Goal: Task Accomplishment & Management: Manage account settings

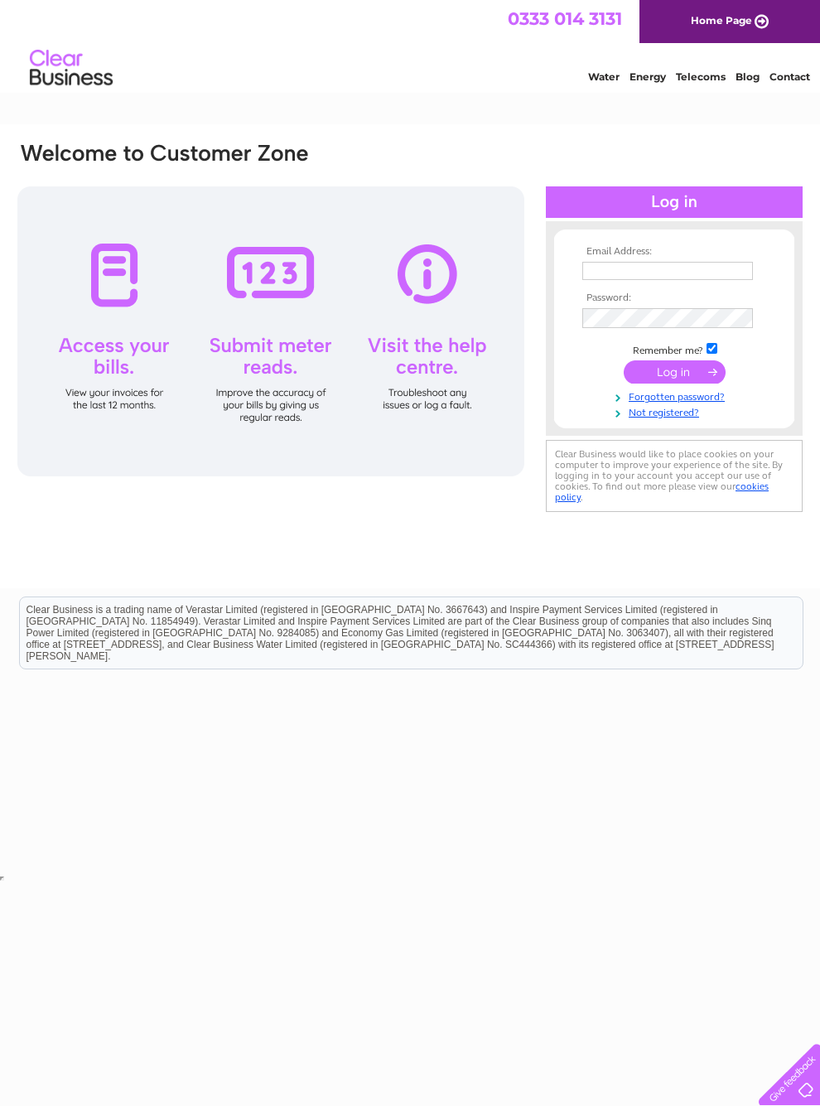
click at [662, 280] on input "text" at bounding box center [668, 271] width 171 height 18
click at [614, 328] on tbody "Email Address: Bridgenessminerswelfare@ [DOMAIN_NAME] Password: Remember me? Fo…" at bounding box center [674, 333] width 192 height 175
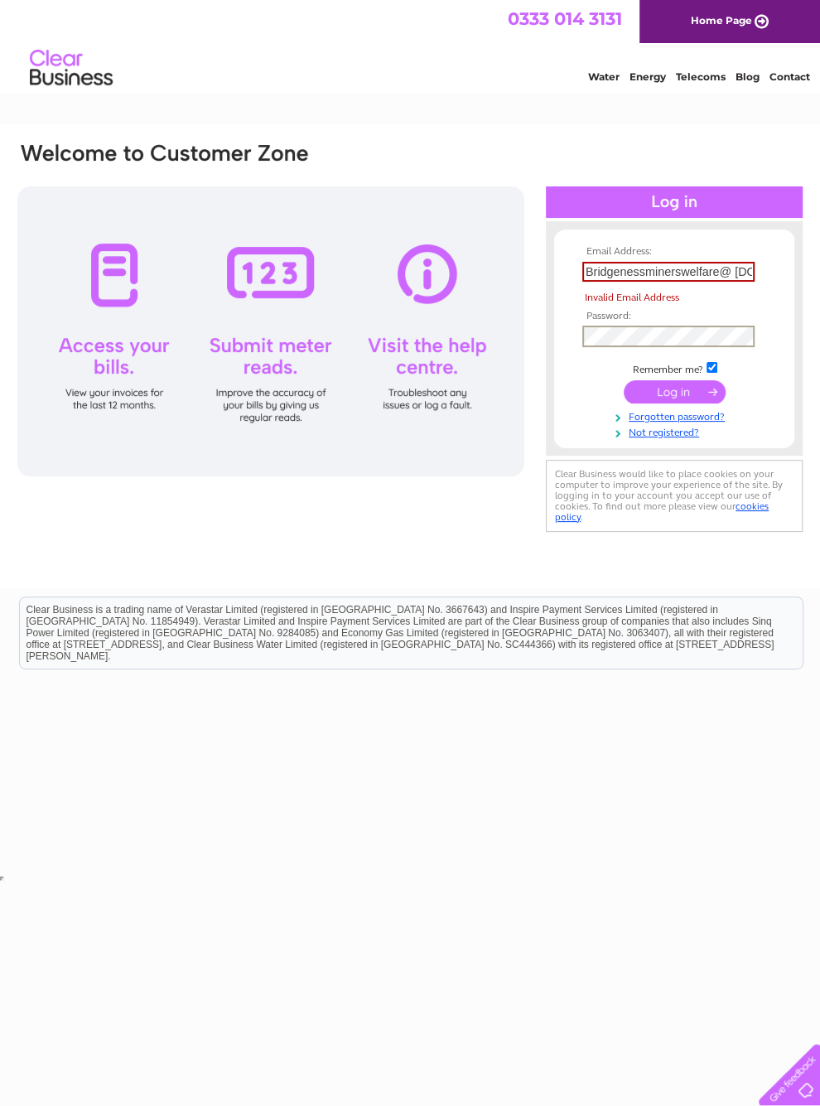
click at [667, 393] on input "submit" at bounding box center [675, 391] width 102 height 23
click at [659, 394] on input "submit" at bounding box center [675, 390] width 102 height 23
click at [660, 398] on input "submit" at bounding box center [675, 390] width 102 height 23
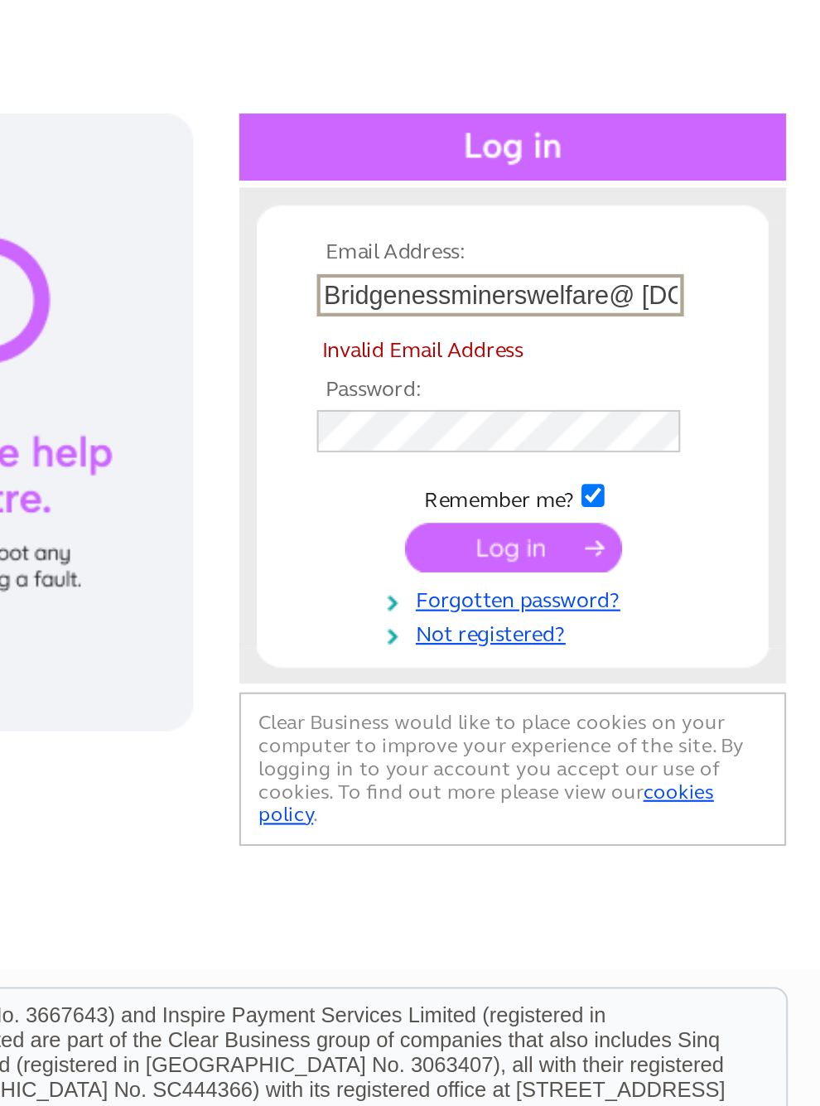
click at [583, 262] on input "Bridgenessminerswelfare@ [DOMAIN_NAME]" at bounding box center [669, 272] width 172 height 20
click at [583, 262] on input "Bridgenessminerswelfare [DOMAIN_NAME]" at bounding box center [669, 272] width 172 height 20
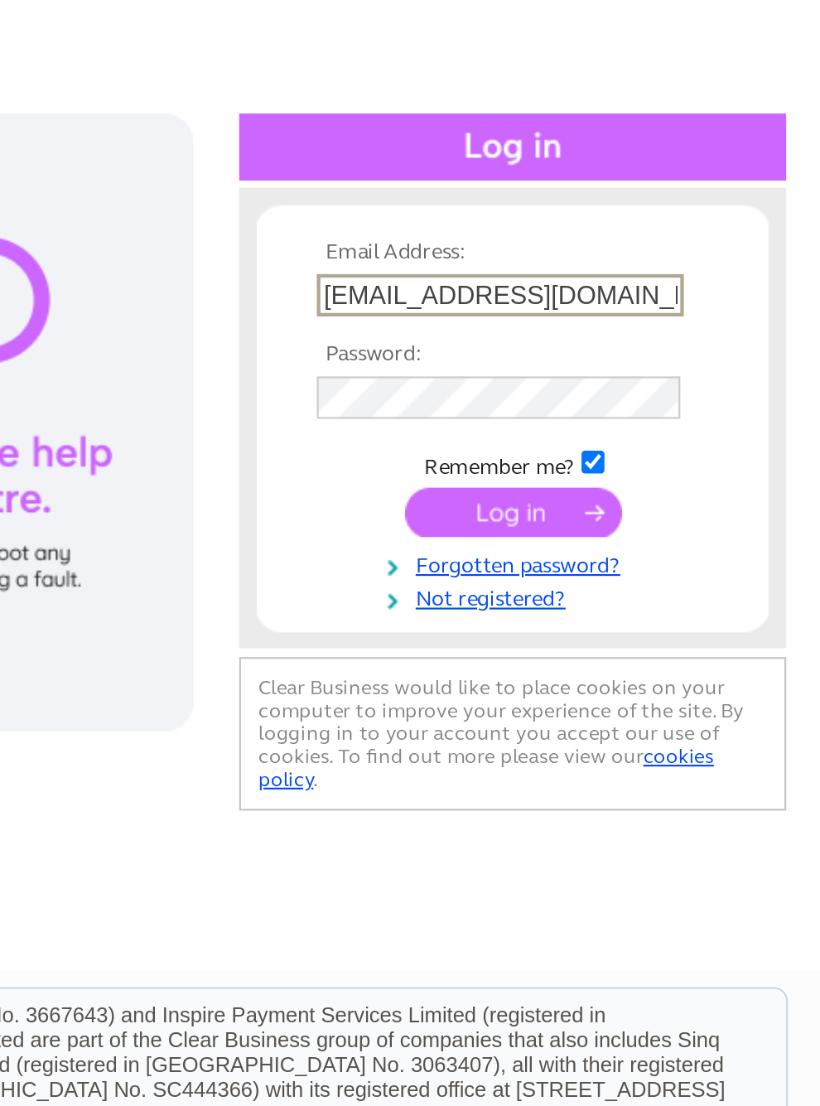
type input "[EMAIL_ADDRESS][DOMAIN_NAME]"
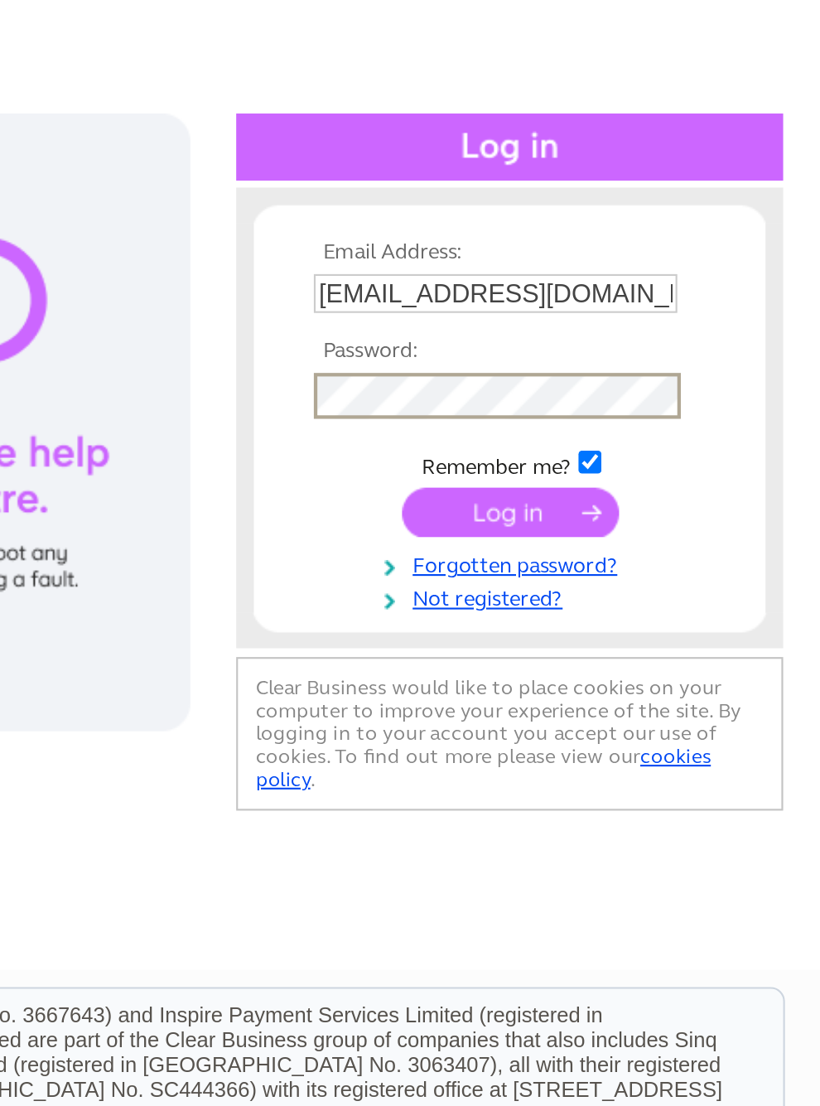
click at [624, 362] on input "submit" at bounding box center [675, 373] width 102 height 23
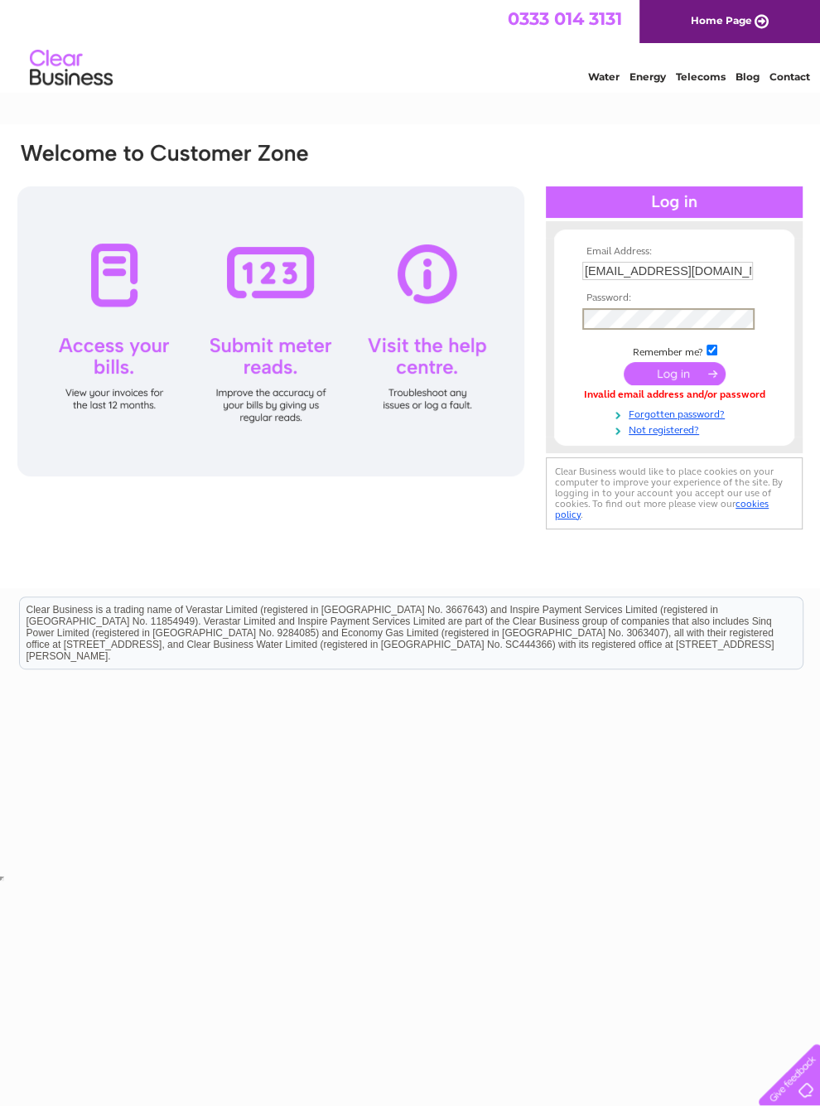
click at [674, 376] on input "submit" at bounding box center [675, 373] width 102 height 23
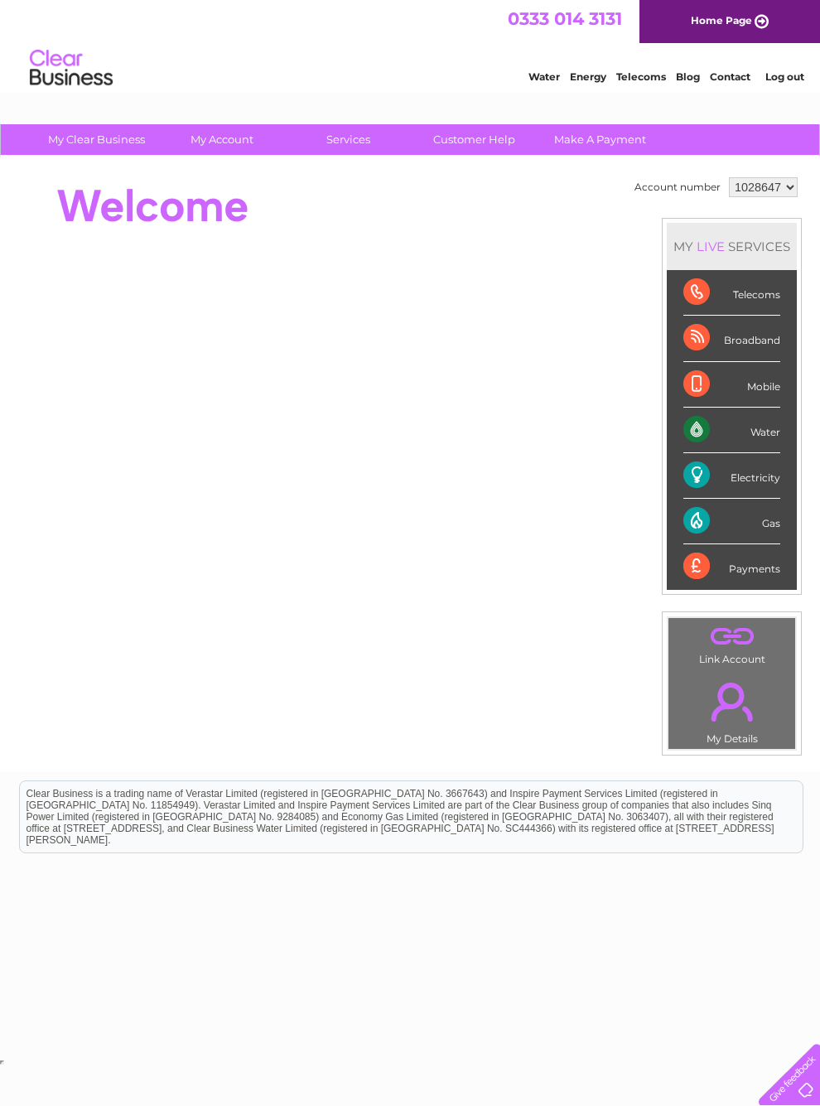
click at [791, 81] on link "Log out" at bounding box center [785, 76] width 39 height 12
